Goal: Task Accomplishment & Management: Manage account settings

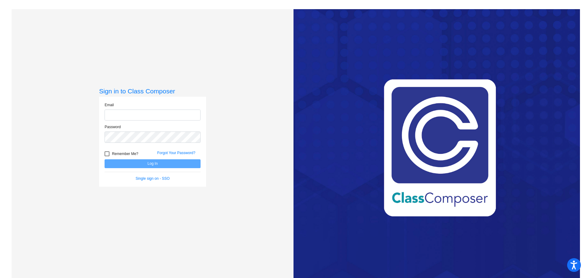
type input "[EMAIL_ADDRESS][DOMAIN_NAME]"
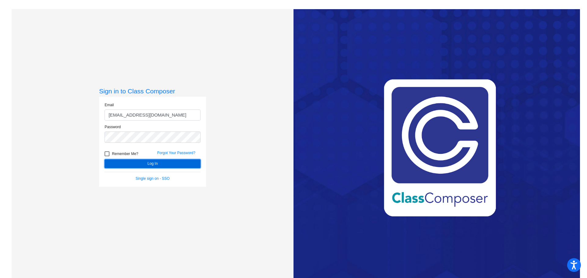
click at [165, 164] on button "Log In" at bounding box center [153, 164] width 96 height 9
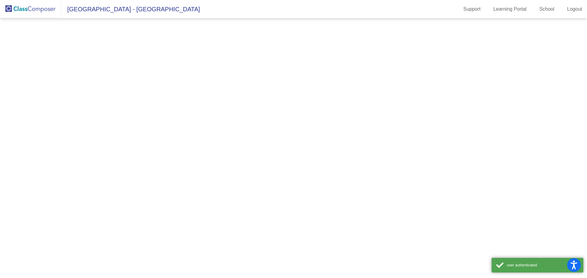
click at [159, 165] on mat-sidenav-content at bounding box center [293, 148] width 587 height 260
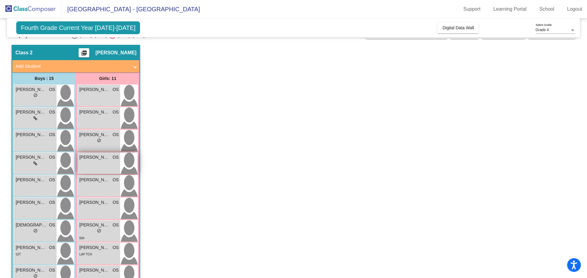
scroll to position [22, 0]
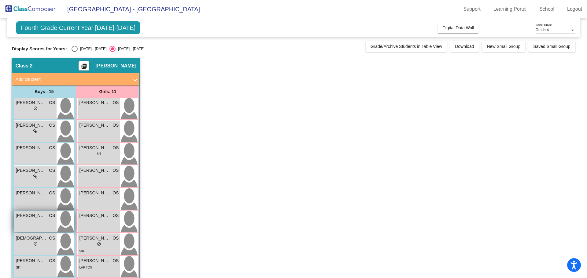
click at [43, 216] on span "[PERSON_NAME]" at bounding box center [31, 216] width 31 height 6
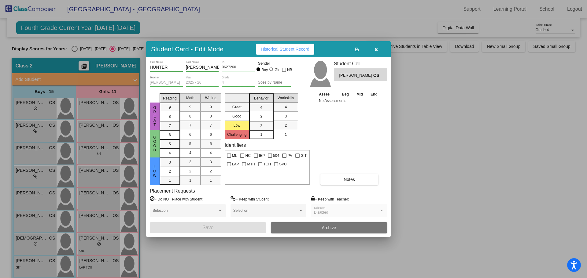
click at [376, 48] on icon "button" at bounding box center [375, 49] width 3 height 4
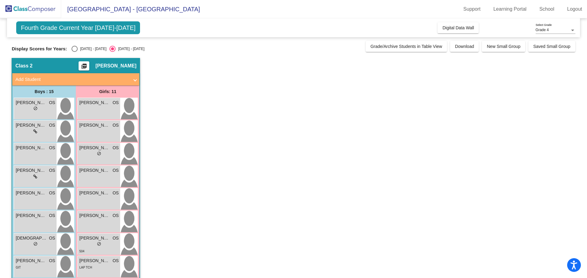
click at [72, 52] on div "Fourth Grade Current Year [DATE]-[DATE] Add, Move, or Retain Students Off On In…" at bounding box center [293, 232] width 563 height 428
click at [78, 50] on div "[DATE] - [DATE]" at bounding box center [92, 49] width 29 height 6
click at [74, 52] on input "[DATE] - [DATE]" at bounding box center [74, 52] width 0 height 0
radio input "true"
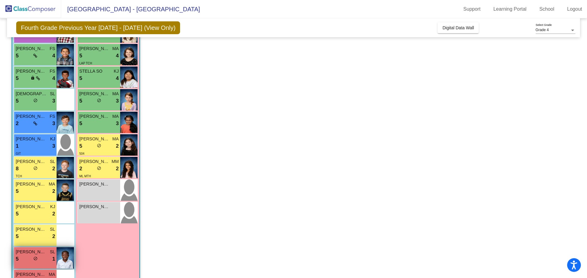
scroll to position [168, 0]
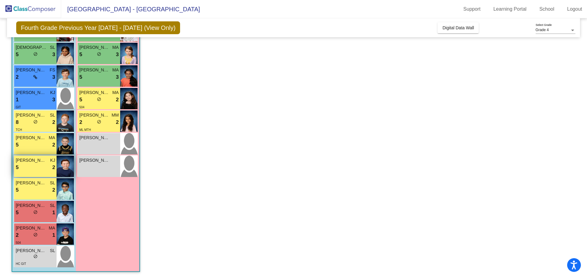
click at [37, 166] on div "5 lock do_not_disturb_alt 2" at bounding box center [35, 168] width 39 height 8
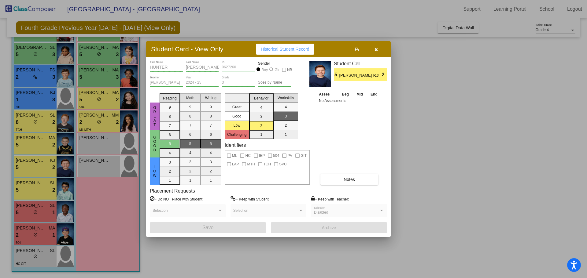
click at [455, 108] on div at bounding box center [293, 139] width 587 height 278
